Goal: Task Accomplishment & Management: Use online tool/utility

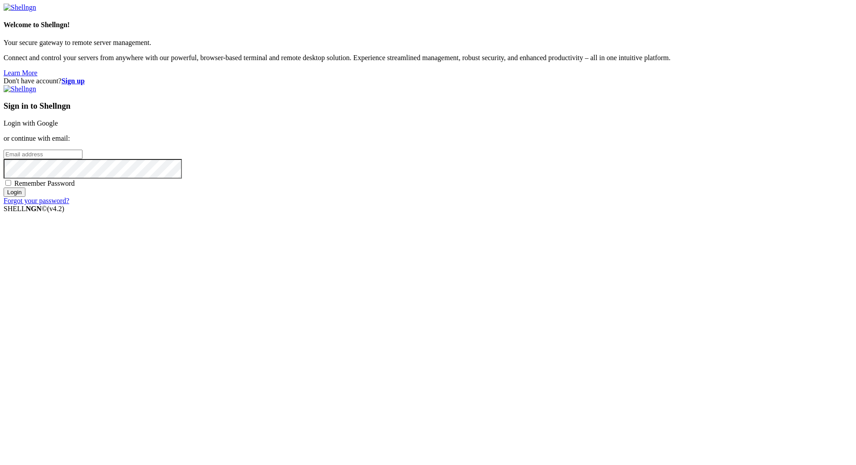
click at [58, 127] on link "Login with Google" at bounding box center [31, 123] width 54 height 8
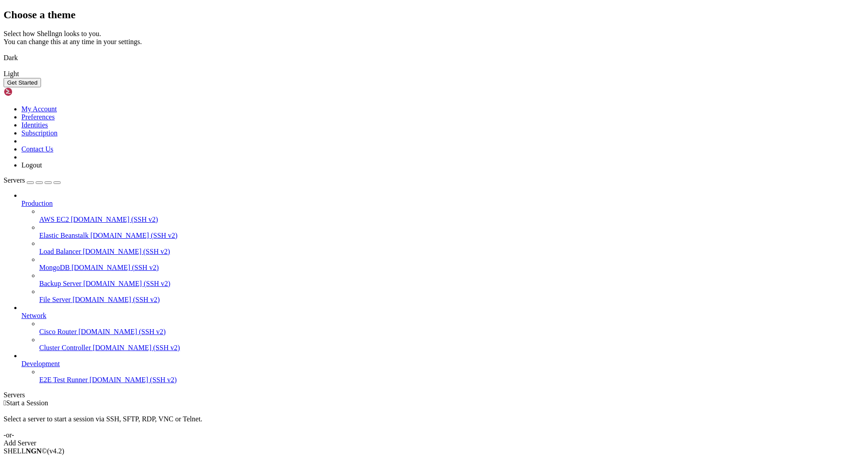
click at [4, 52] on img at bounding box center [4, 52] width 0 height 0
click at [41, 87] on button "Get Started" at bounding box center [22, 82] width 37 height 9
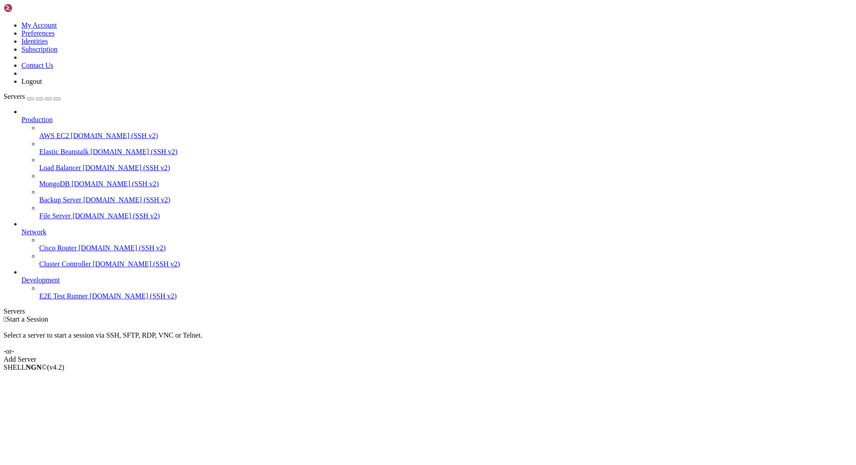
drag, startPoint x: 483, startPoint y: 161, endPoint x: 501, endPoint y: 168, distance: 19.2
click at [483, 356] on div "Add Server" at bounding box center [428, 360] width 849 height 8
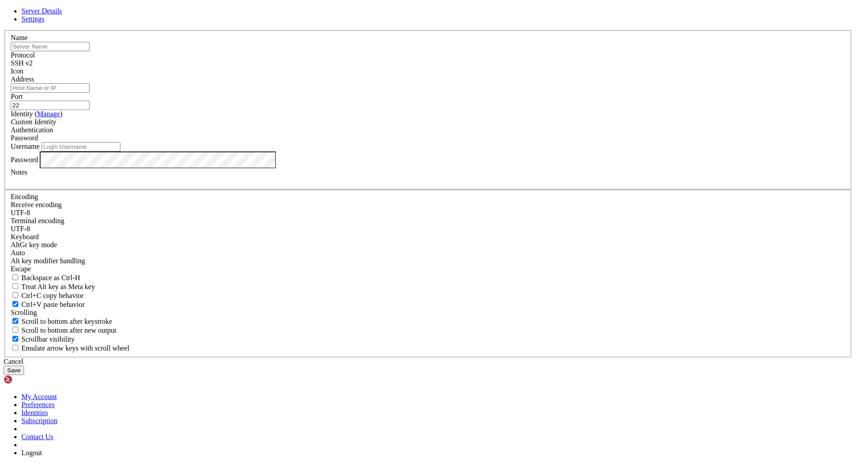
click at [90, 51] on input "text" at bounding box center [50, 46] width 79 height 9
type input "[DOMAIN_NAME]"
drag, startPoint x: 349, startPoint y: 147, endPoint x: 102, endPoint y: 152, distance: 247.0
click at [90, 51] on input "[DOMAIN_NAME]" at bounding box center [50, 46] width 79 height 9
click at [90, 93] on input "Address" at bounding box center [50, 87] width 79 height 9
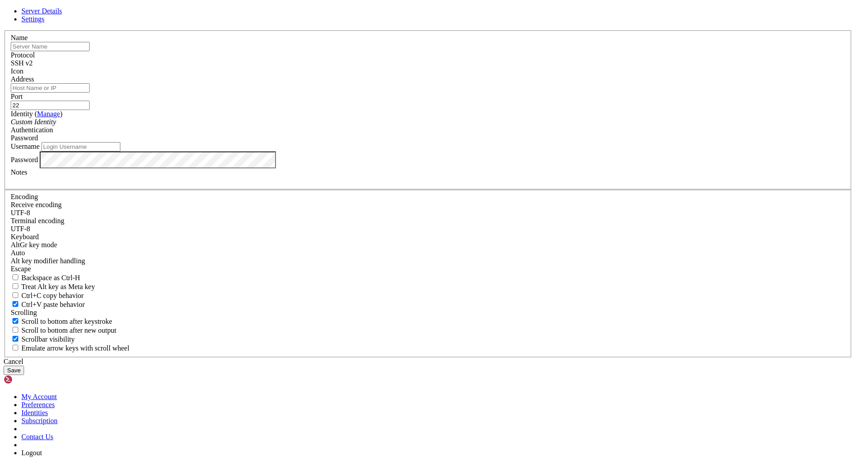
paste input "[DOMAIN_NAME]"
type input "[DOMAIN_NAME]"
click at [90, 51] on input "text" at bounding box center [50, 46] width 79 height 9
type input "g"
type input "tsFTPd"
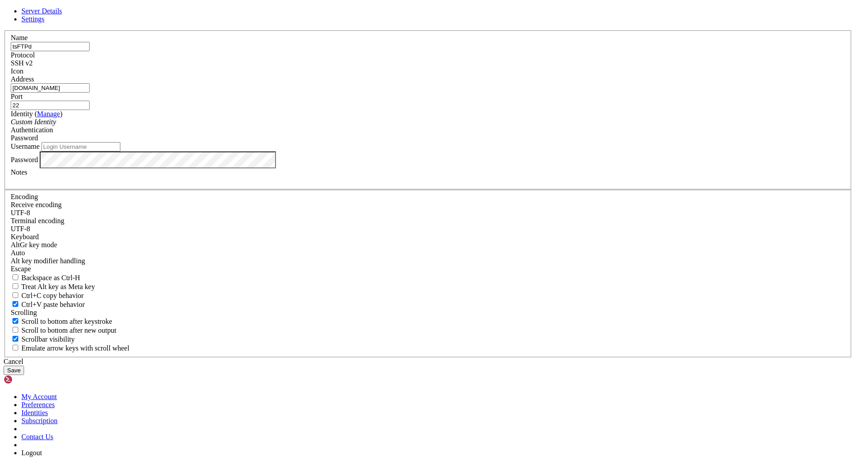
click at [90, 110] on input "22" at bounding box center [50, 105] width 79 height 9
click at [432, 126] on div "Custom Identity" at bounding box center [428, 122] width 834 height 8
click at [430, 126] on div "Custom Identity" at bounding box center [428, 122] width 834 height 8
click at [495, 142] on div "Password" at bounding box center [428, 138] width 834 height 8
click at [486, 142] on div "Password" at bounding box center [428, 138] width 834 height 8
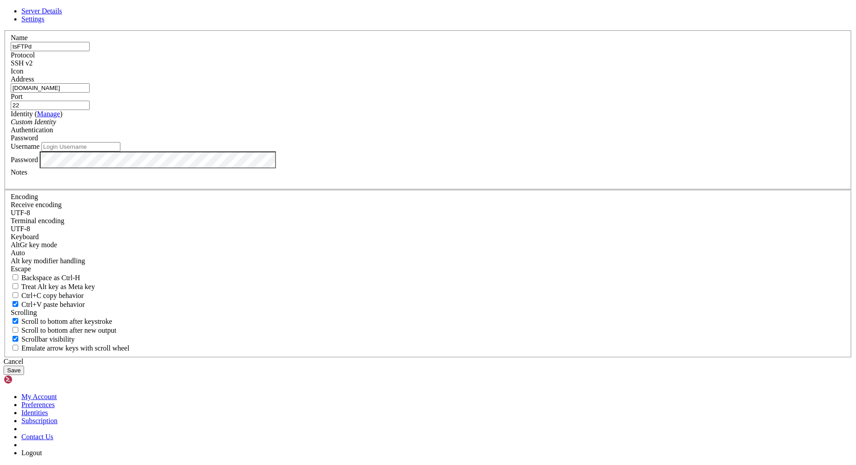
click at [120, 152] on input "Username" at bounding box center [80, 146] width 79 height 9
type input "root"
click at [374, 185] on div at bounding box center [428, 181] width 834 height 8
click at [526, 359] on div "Cancel Save" at bounding box center [428, 366] width 849 height 17
click at [24, 366] on button "Save" at bounding box center [14, 370] width 21 height 9
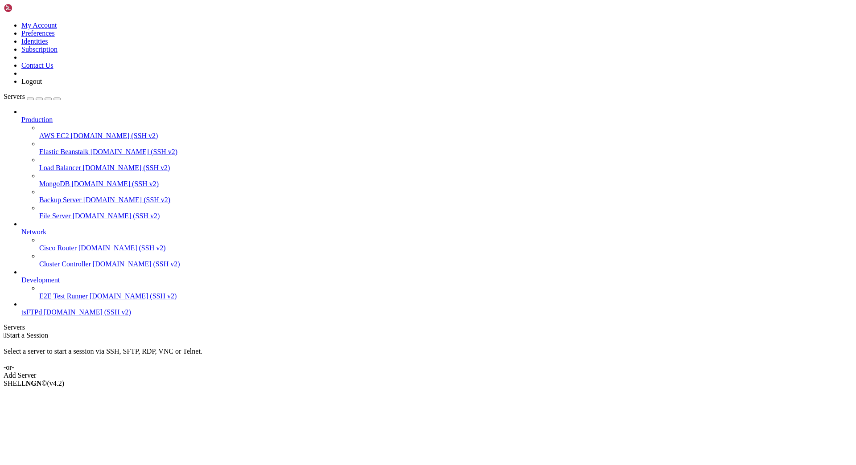
click at [42, 316] on span "tsFTPd" at bounding box center [31, 312] width 21 height 8
click at [45, 316] on span "[DOMAIN_NAME] (SSH v2)" at bounding box center [87, 312] width 87 height 8
click at [170, 340] on div "Select a server to start a session via SSH, SFTP, RDP, VNC or Telnet. -or-" at bounding box center [428, 356] width 849 height 32
click at [35, 116] on span "Production" at bounding box center [36, 120] width 31 height 8
click at [4, 21] on link at bounding box center [4, 21] width 0 height 0
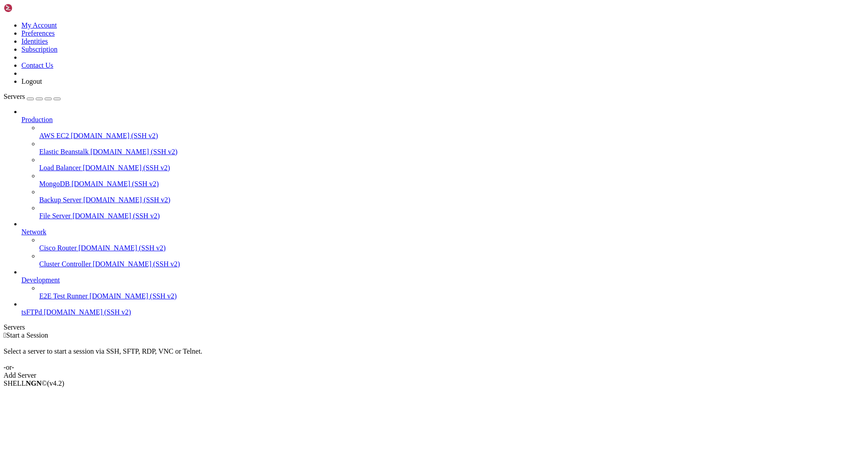
click at [55, 37] on link "Preferences" at bounding box center [37, 33] width 33 height 8
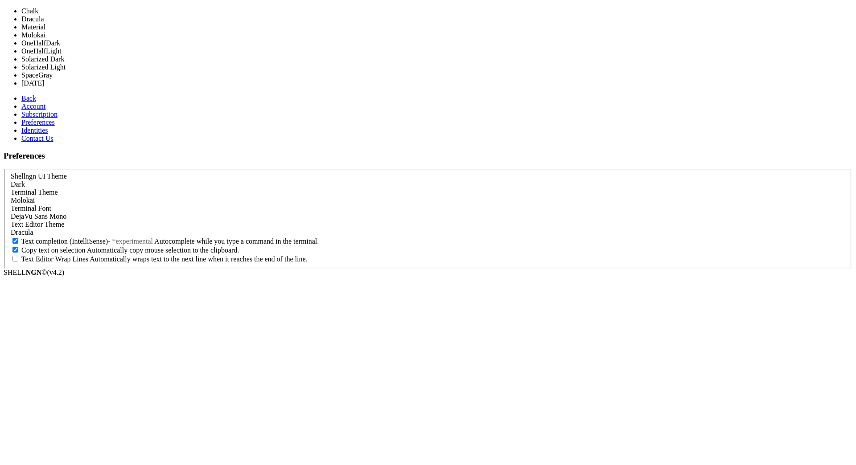
click at [287, 197] on div "Molokai" at bounding box center [428, 201] width 834 height 8
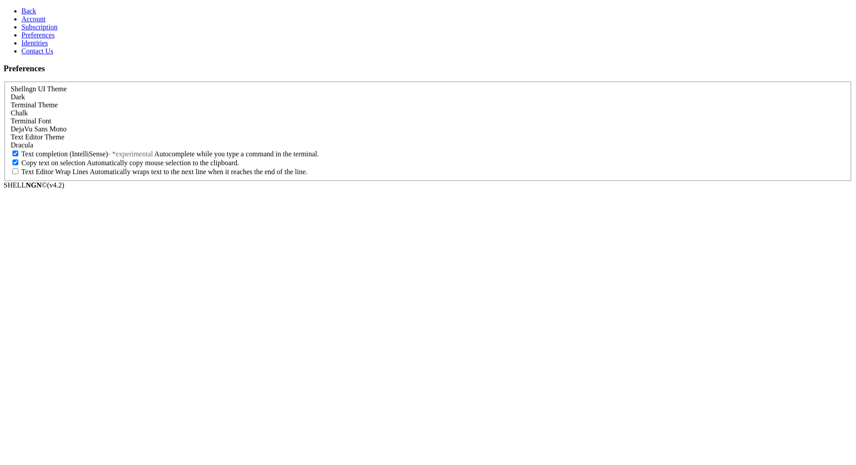
click at [148, 109] on div "Chalk" at bounding box center [428, 113] width 834 height 8
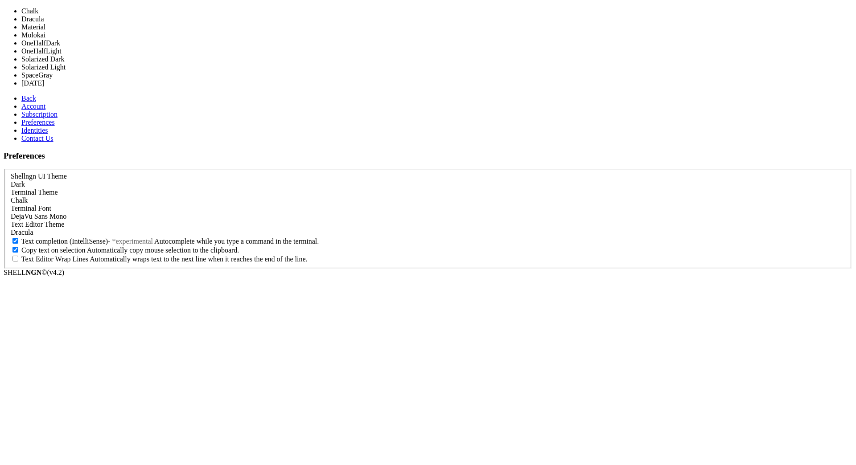
drag, startPoint x: 111, startPoint y: 140, endPoint x: 131, endPoint y: 144, distance: 20.1
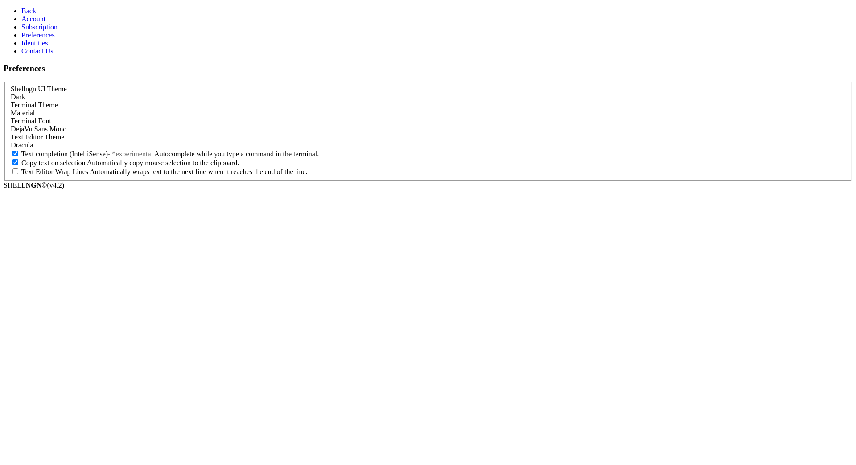
click at [160, 133] on div "DejaVu Sans Mono" at bounding box center [428, 129] width 834 height 8
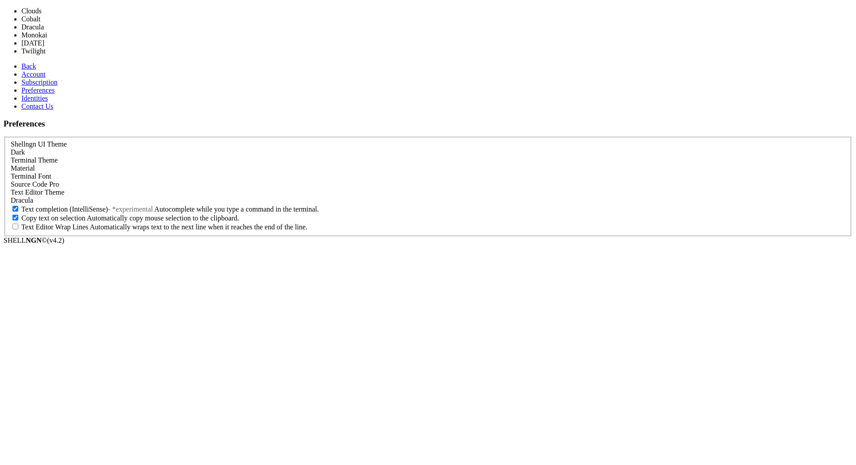
click at [146, 197] on div "Dracula" at bounding box center [428, 201] width 834 height 8
drag, startPoint x: 110, startPoint y: 216, endPoint x: 113, endPoint y: 201, distance: 15.9
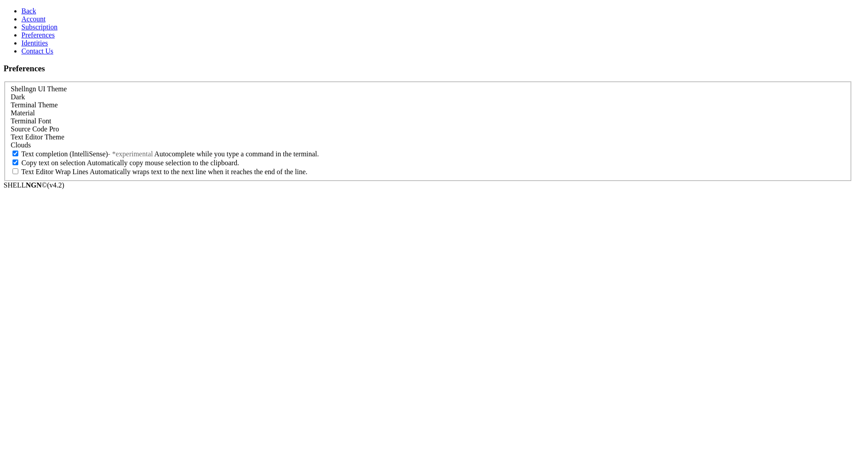
click at [113, 158] on div "Text completion (IntelliSense) - *experimental Autocomplete while you type a co…" at bounding box center [428, 153] width 834 height 9
click at [88, 176] on span "Text Editor Wrap Lines" at bounding box center [54, 172] width 67 height 8
click at [18, 174] on input "Text Editor Wrap Lines Automatically wraps text to the next line when it reache…" at bounding box center [15, 171] width 6 height 6
checkbox input "true"
click at [26, 23] on link "Account" at bounding box center [33, 19] width 24 height 8
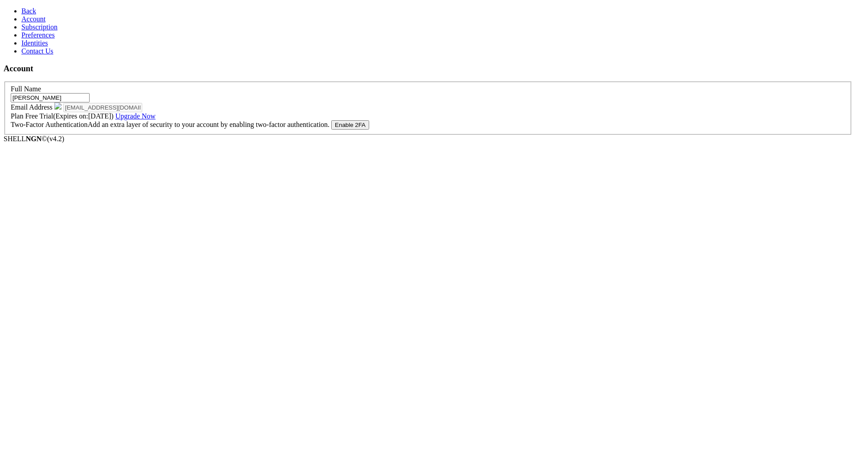
click at [35, 31] on span "Subscription" at bounding box center [39, 27] width 36 height 8
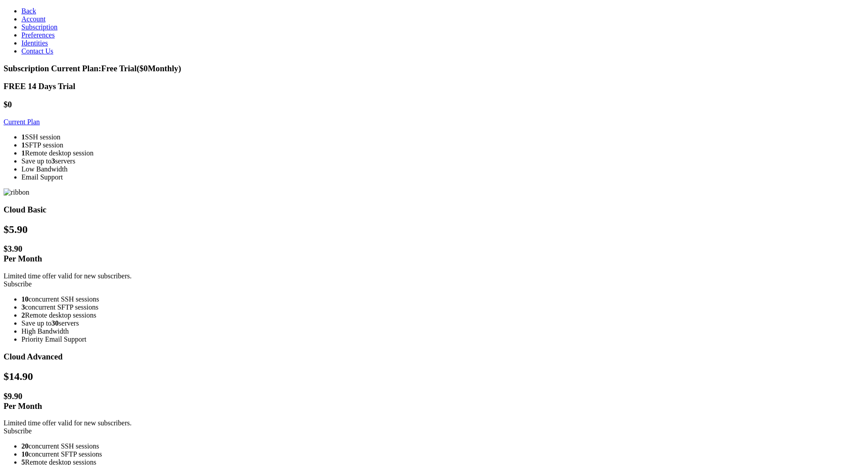
drag, startPoint x: 247, startPoint y: 124, endPoint x: 246, endPoint y: 129, distance: 5.4
click at [40, 124] on link "Current Plan" at bounding box center [22, 122] width 36 height 8
click at [25, 23] on span "Account" at bounding box center [33, 19] width 24 height 8
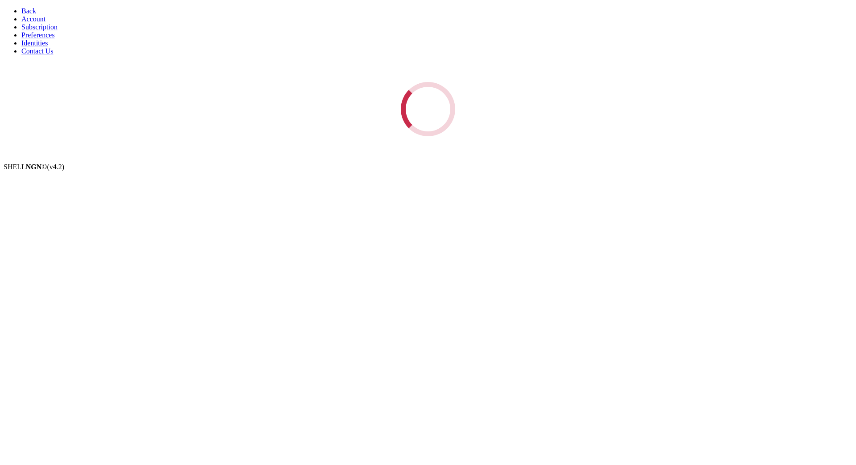
click at [23, 10] on span "Back" at bounding box center [28, 11] width 15 height 8
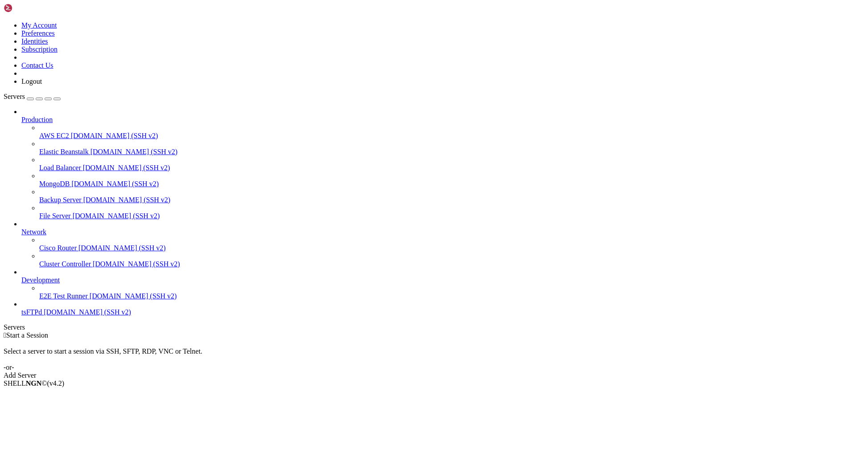
click at [52, 316] on span "[DOMAIN_NAME] (SSH v2)" at bounding box center [87, 312] width 87 height 8
click at [49, 316] on span "[DOMAIN_NAME] (SSH v2)" at bounding box center [87, 312] width 87 height 8
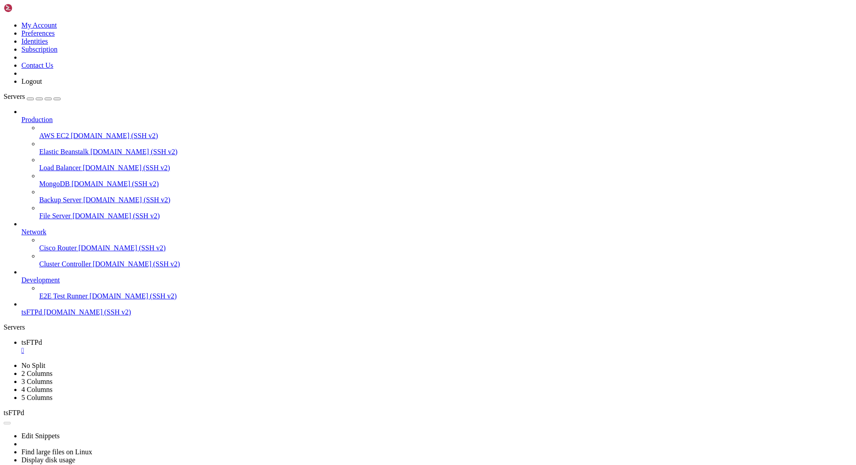
click at [49, 316] on span "[DOMAIN_NAME] (SSH v2)" at bounding box center [87, 312] width 87 height 8
click at [73, 212] on span "[DOMAIN_NAME] (SSH v2)" at bounding box center [116, 216] width 87 height 8
click at [43, 212] on span "File Server" at bounding box center [55, 216] width 32 height 8
click at [42, 212] on span "File Server" at bounding box center [55, 216] width 32 height 8
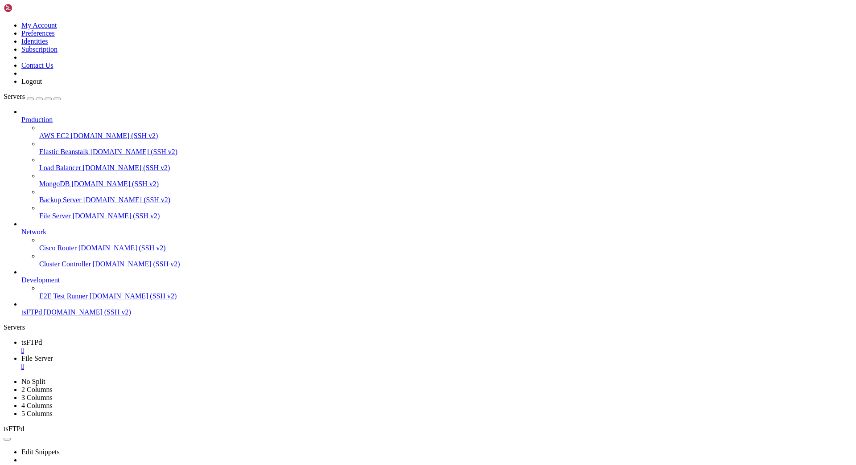
click at [42, 212] on span "File Server" at bounding box center [55, 216] width 32 height 8
